Goal: Contribute content

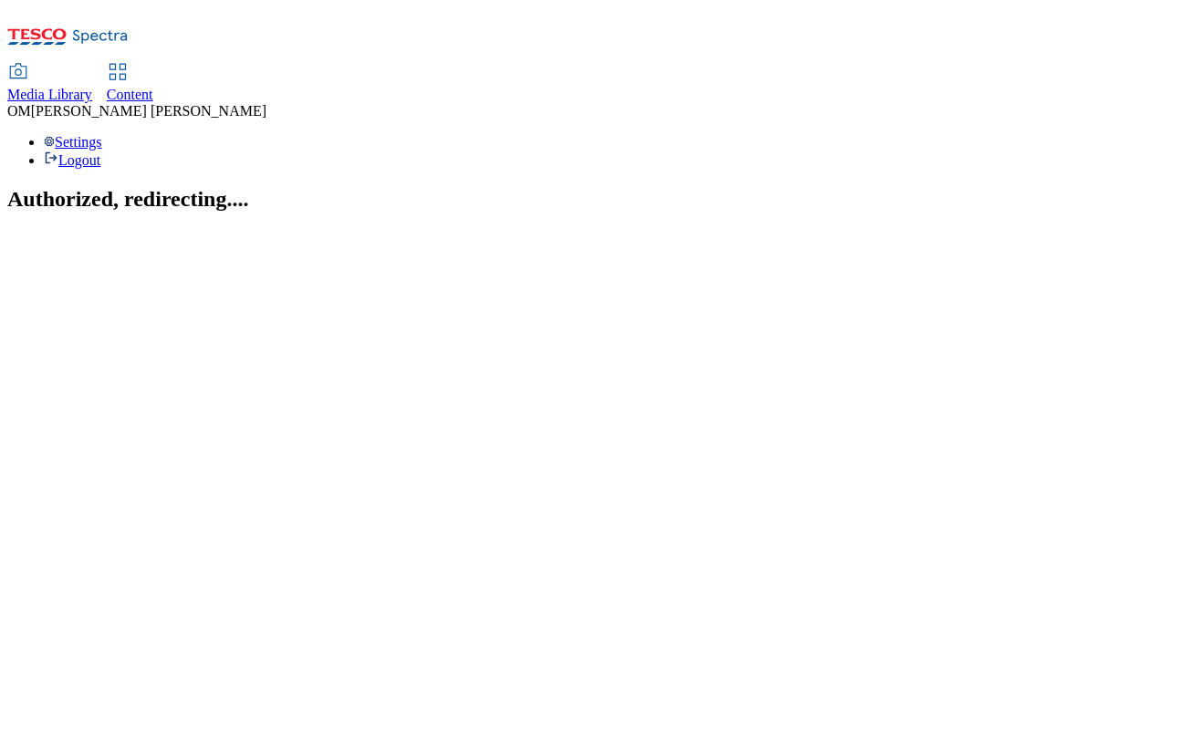
click at [92, 65] on link "Media Library" at bounding box center [49, 84] width 85 height 38
select select "flare-ghs"
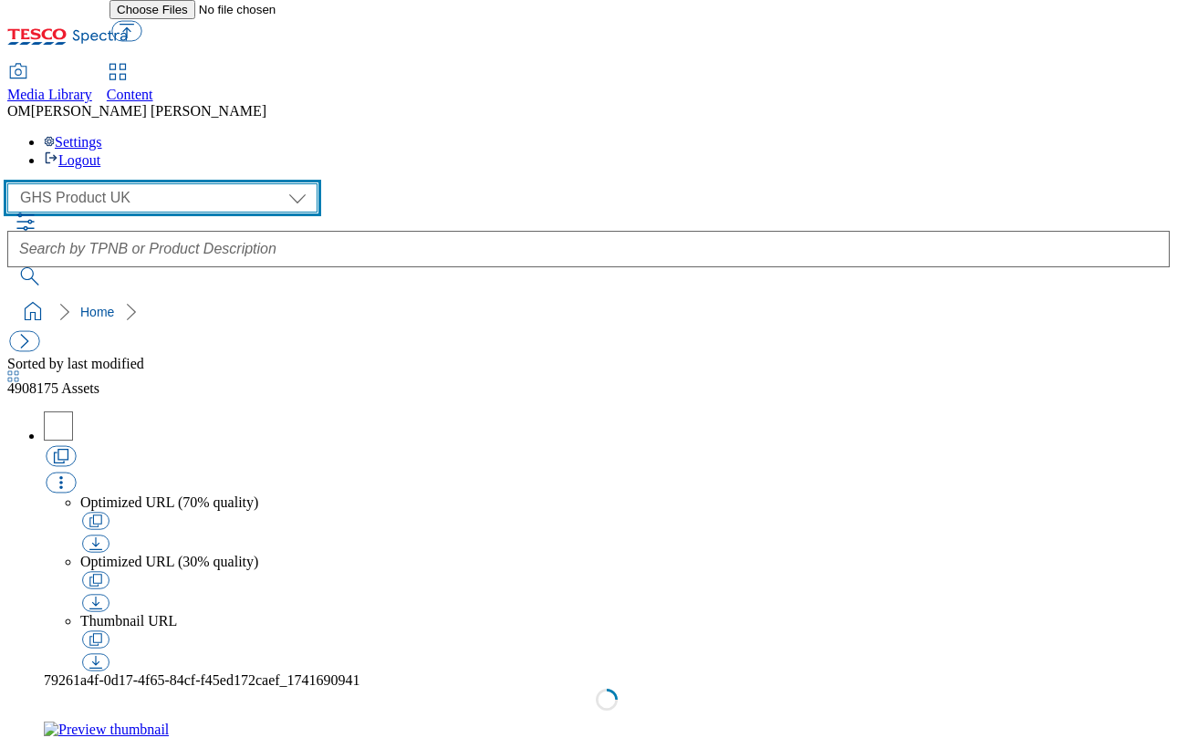
click at [162, 183] on select "GHS Marketing UK GHS Product UK ghs-roi" at bounding box center [162, 197] width 310 height 29
select select "flare-ghs-mktg"
click at [13, 183] on select "GHS Marketing UK GHS Product UK ghs-roi" at bounding box center [162, 197] width 310 height 29
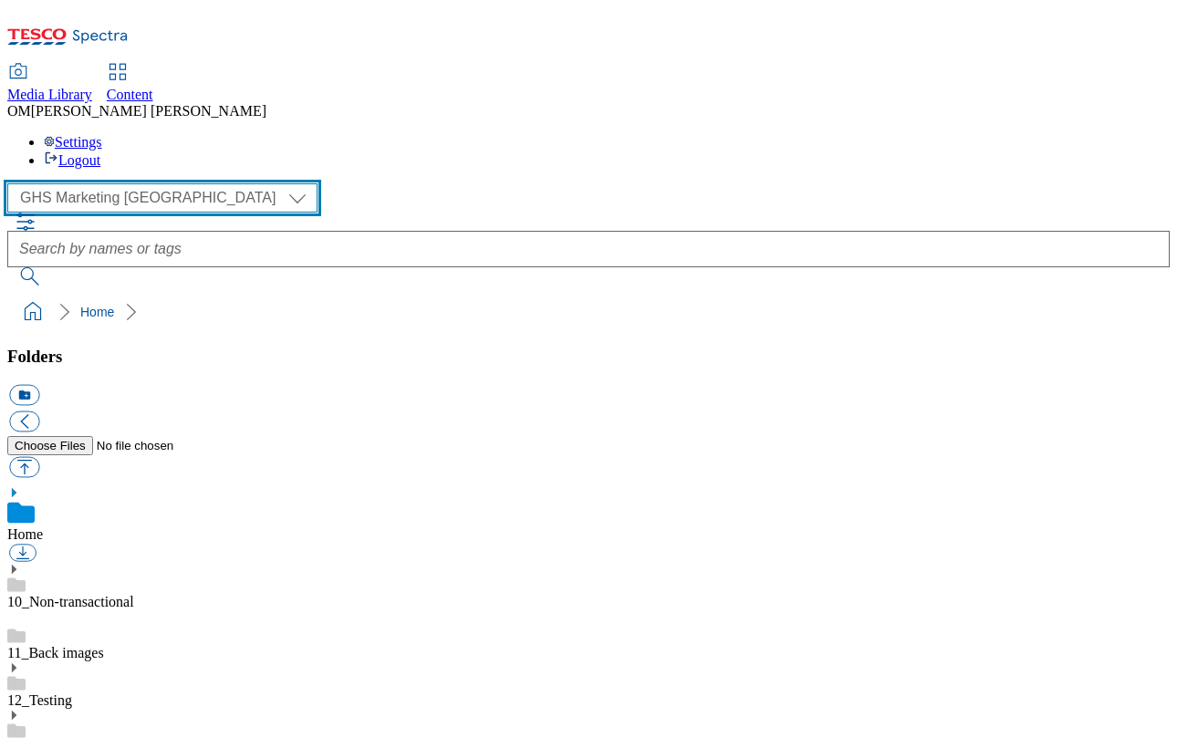
scroll to position [162, 0]
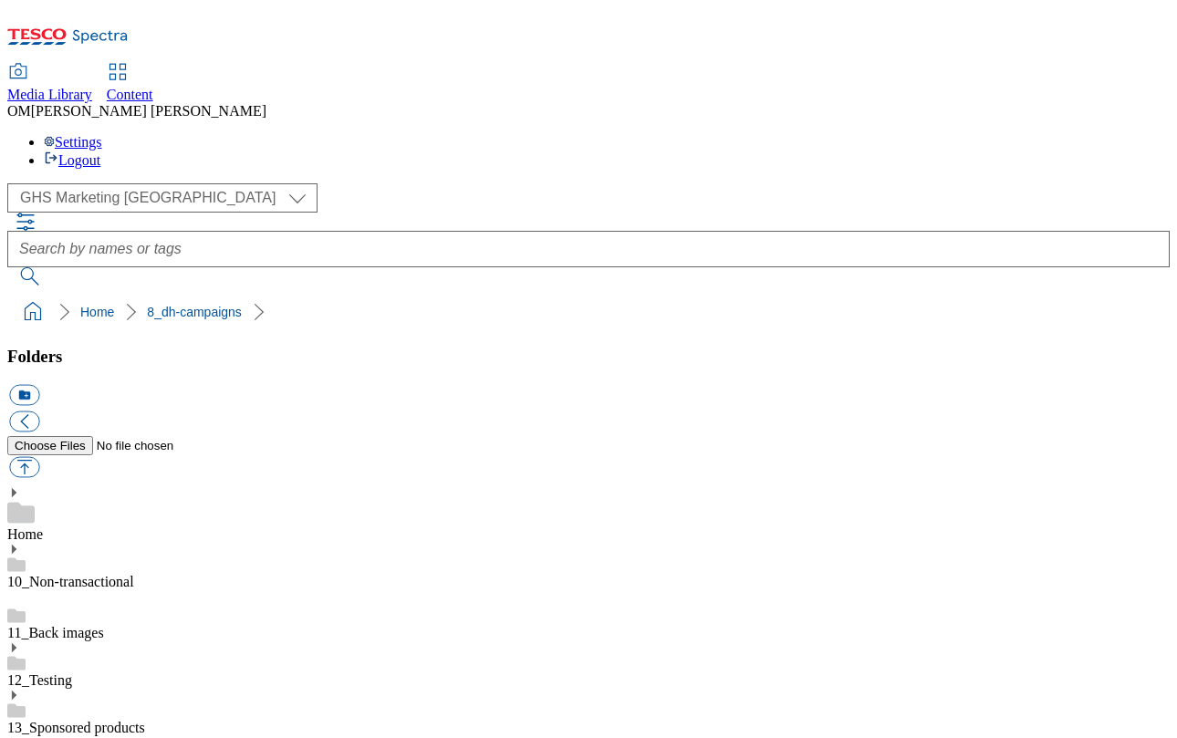
click at [39, 457] on button "button" at bounding box center [24, 467] width 30 height 21
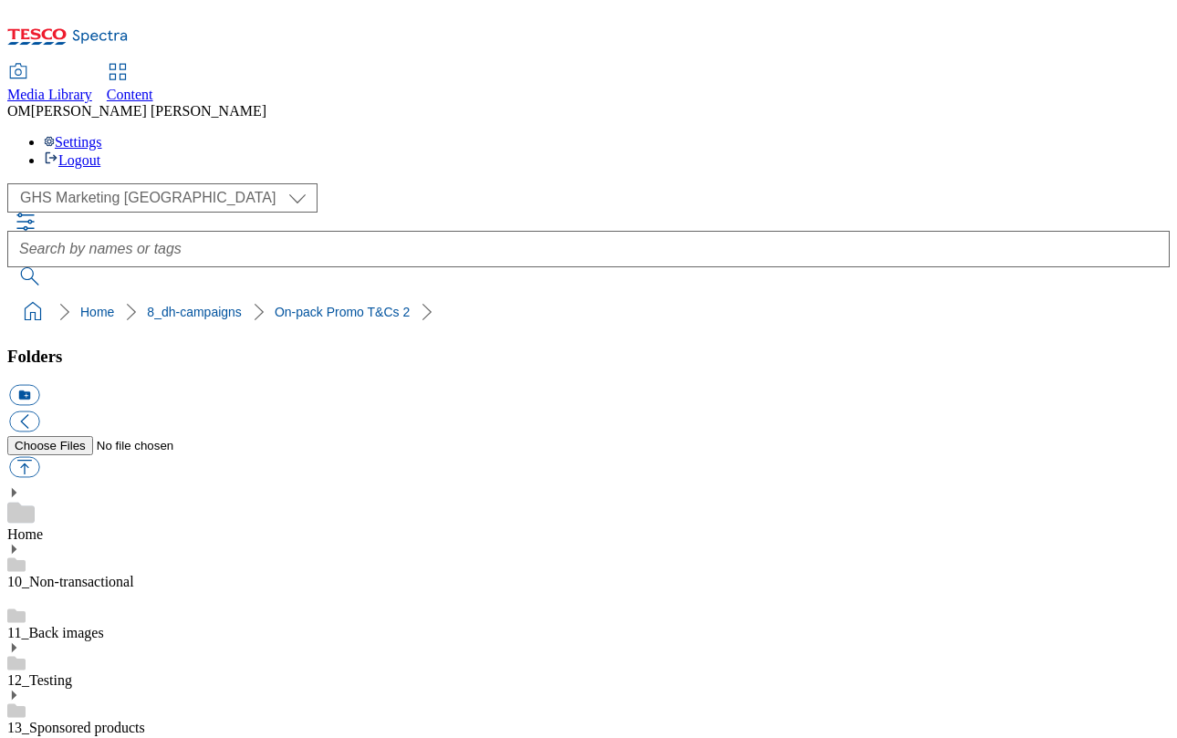
click at [39, 457] on button "button" at bounding box center [24, 467] width 30 height 21
type input "C:\fakepath\1755860675497-Ad541926_ROI_Dairygold_LegoBrand_H_1184x333_V2.jpg"
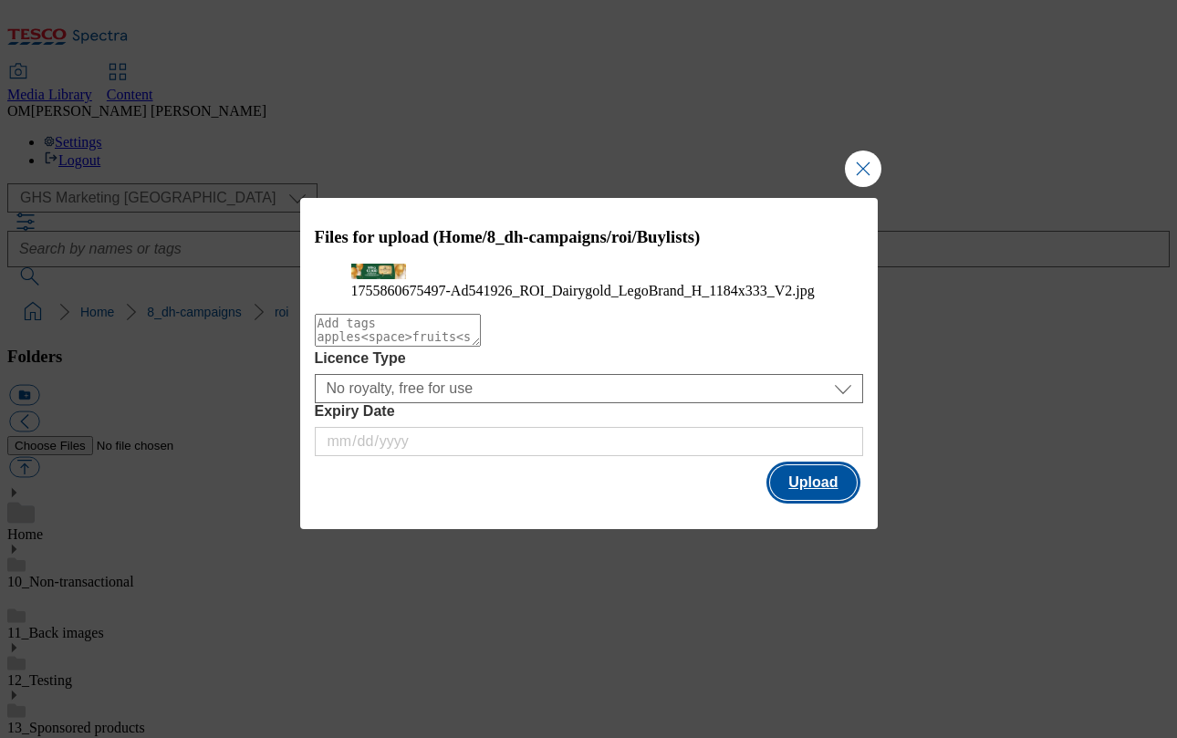
click at [807, 500] on button "Upload" at bounding box center [813, 482] width 86 height 35
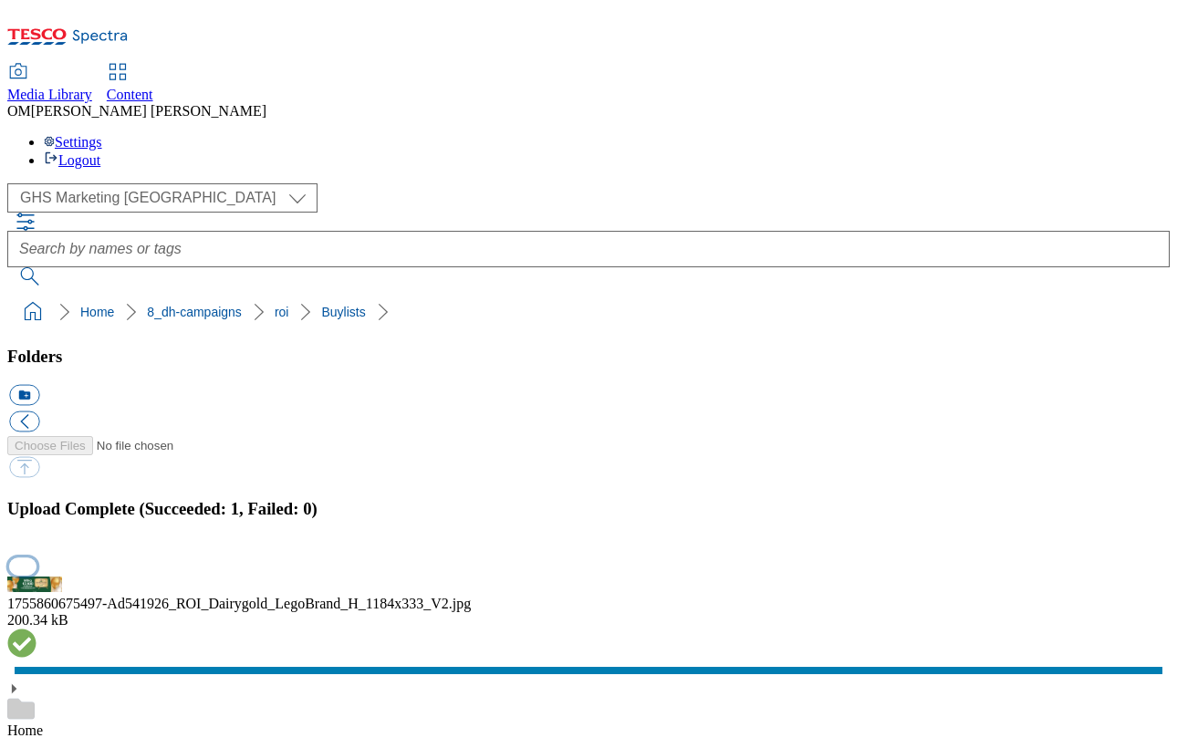
click at [36, 558] on button "button" at bounding box center [22, 566] width 27 height 17
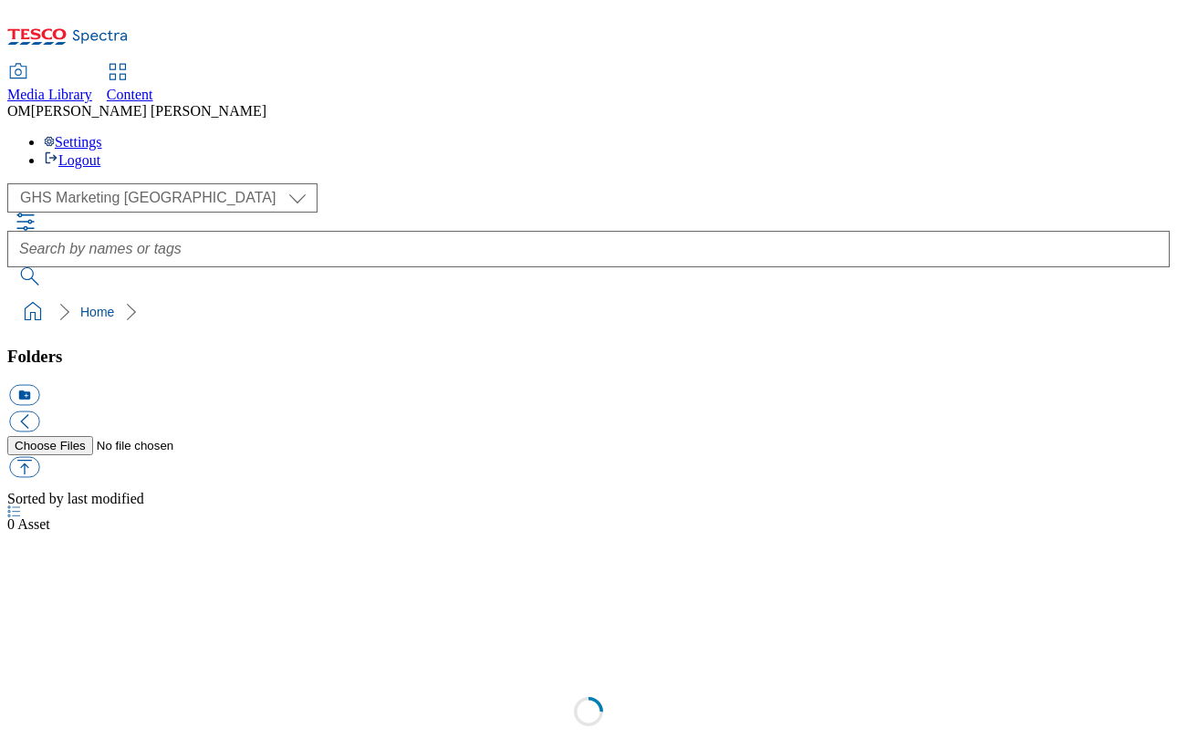
scroll to position [1, 0]
